Goal: Task Accomplishment & Management: Use online tool/utility

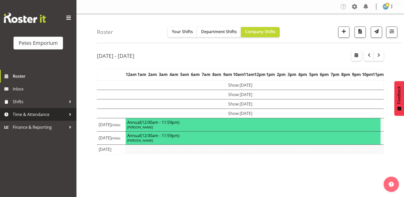
click at [43, 115] on span "Time & Attendance" at bounding box center [40, 115] width 54 height 8
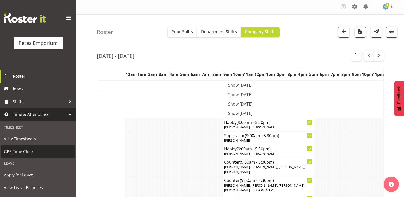
click at [26, 150] on span "GPS Time Clock" at bounding box center [38, 152] width 69 height 8
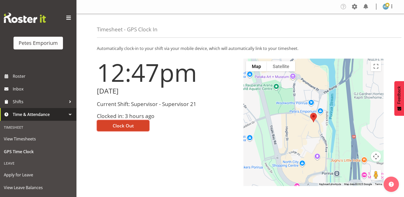
click at [127, 124] on span "Clock Out" at bounding box center [123, 125] width 21 height 7
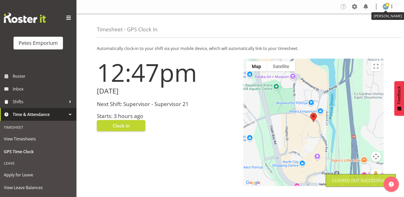
click at [386, 8] on img at bounding box center [386, 7] width 6 height 6
click at [370, 26] on link "Log Out" at bounding box center [370, 26] width 49 height 9
